Goal: Information Seeking & Learning: Learn about a topic

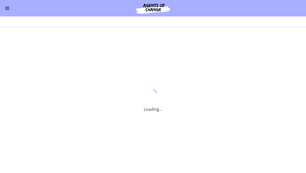
click at [8, 8] on span "Enable menu" at bounding box center [7, 8] width 4 height 1
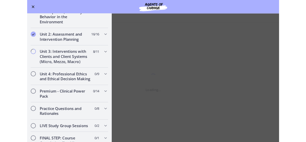
scroll to position [123, 0]
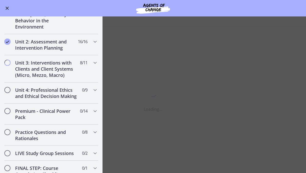
click at [121, 119] on main "Enable fullscreen Loading..." at bounding box center [153, 94] width 306 height 156
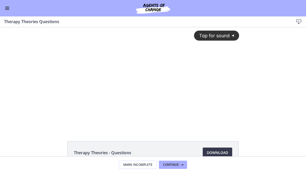
click at [177, 142] on span "Continue" at bounding box center [171, 164] width 16 height 4
click at [179, 142] on span "Continue" at bounding box center [171, 164] width 16 height 4
click at [180, 142] on icon at bounding box center [181, 164] width 5 height 4
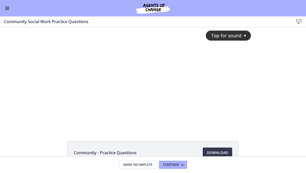
click at [185, 142] on button "Continue" at bounding box center [173, 164] width 28 height 8
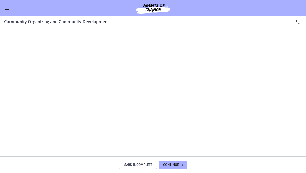
click at [186, 142] on button "Continue" at bounding box center [173, 164] width 28 height 8
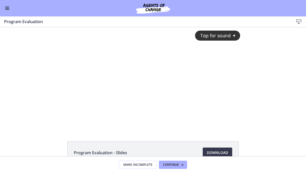
click at [181, 142] on icon at bounding box center [181, 164] width 5 height 4
click at [160, 85] on div "Tap for sound @keyframes VOLUME_SMALL_WAVE_FLASH { 0% { opacity: 0; } 33% { opa…" at bounding box center [153, 73] width 181 height 93
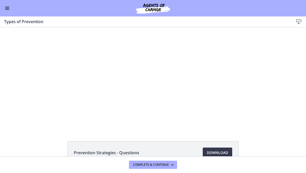
click at [188, 99] on div at bounding box center [153, 78] width 181 height 102
click at [212, 98] on div at bounding box center [153, 78] width 181 height 102
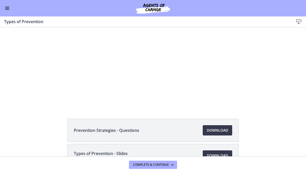
scroll to position [15, 0]
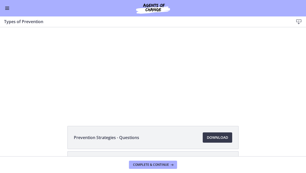
click at [7, 11] on button "Enable menu" at bounding box center [7, 8] width 6 height 6
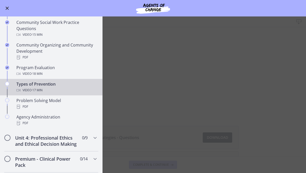
scroll to position [272, 0]
click at [72, 104] on div "PDF" at bounding box center [56, 106] width 80 height 6
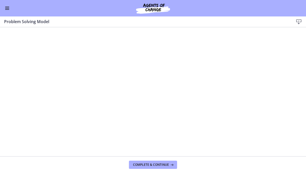
click at [7, 11] on button "Enable menu" at bounding box center [7, 8] width 6 height 6
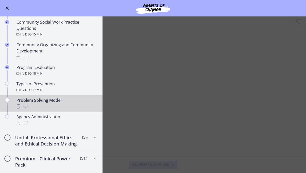
click at [56, 86] on div "Types of Prevention Video · 17 min" at bounding box center [56, 87] width 80 height 12
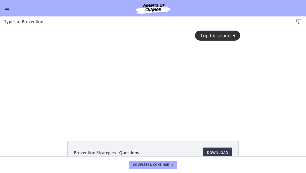
click at [212, 94] on div "Tap for sound @keyframes VOLUME_SMALL_WAVE_FLASH { 0% { opacity: 0; } 33% { opa…" at bounding box center [153, 73] width 181 height 93
click at [230, 113] on div at bounding box center [153, 78] width 181 height 102
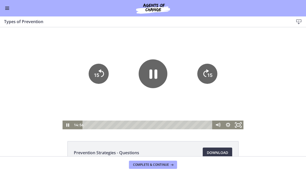
click at [238, 125] on icon "Fullscreen" at bounding box center [239, 125] width 12 height 11
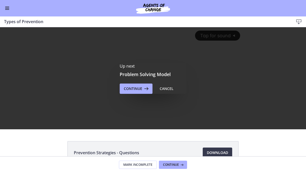
click at [136, 92] on button "Continue" at bounding box center [136, 88] width 33 height 10
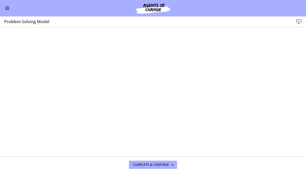
click at [166, 142] on button "Complete & continue" at bounding box center [153, 164] width 48 height 8
click at [160, 142] on button "Complete & continue" at bounding box center [153, 164] width 48 height 8
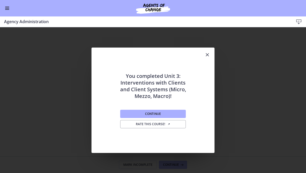
click at [180, 115] on button "Continue" at bounding box center [153, 114] width 66 height 8
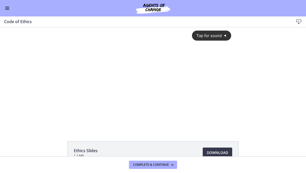
click at [213, 34] on span "Tap for sound" at bounding box center [207, 35] width 29 height 5
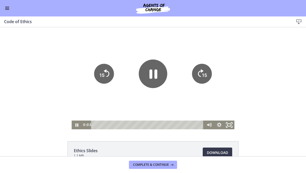
click at [229, 123] on icon "Fullscreen" at bounding box center [230, 125] width 12 height 11
